Goal: Information Seeking & Learning: Learn about a topic

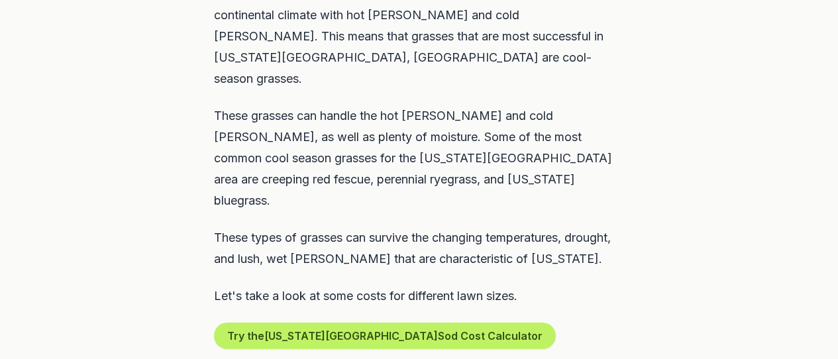
scroll to position [728, 0]
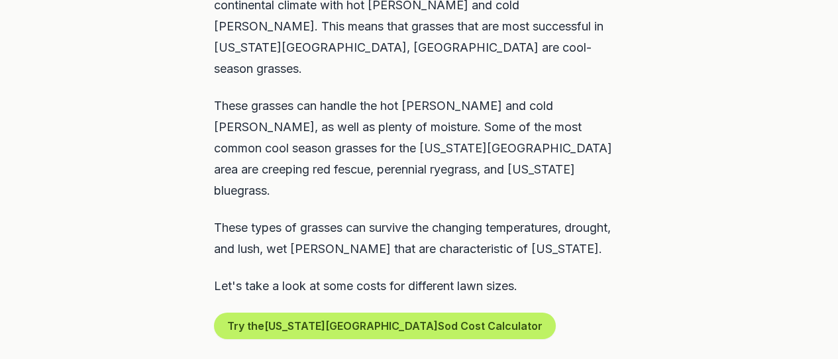
drag, startPoint x: 371, startPoint y: 83, endPoint x: 484, endPoint y: 88, distance: 113.3
click at [484, 95] on p "These grasses can handle the hot [PERSON_NAME] and cold [PERSON_NAME], as well …" at bounding box center [419, 148] width 410 height 106
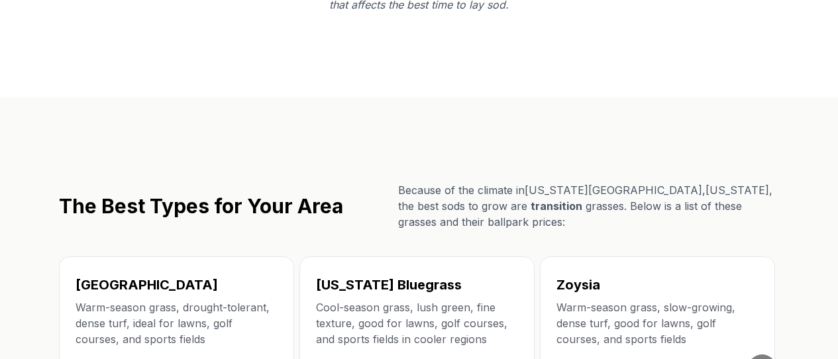
scroll to position [2252, 0]
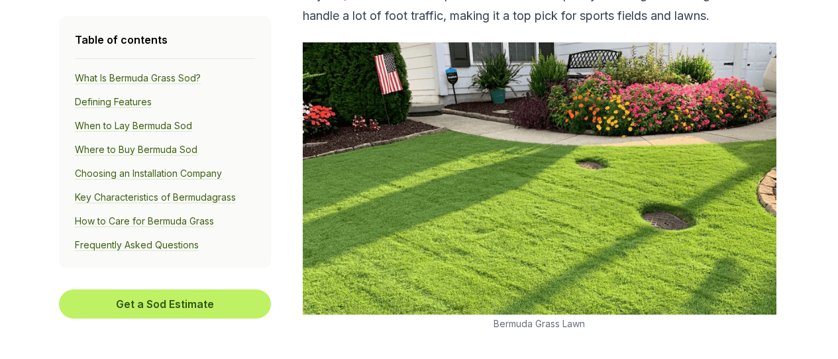
scroll to position [1390, 0]
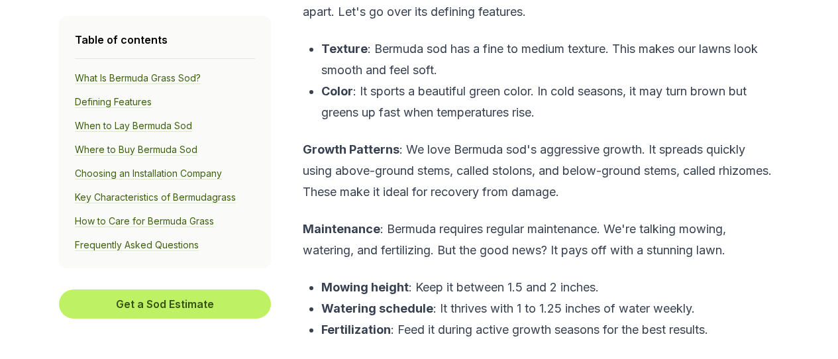
scroll to position [1390, 0]
